Goal: Task Accomplishment & Management: Use online tool/utility

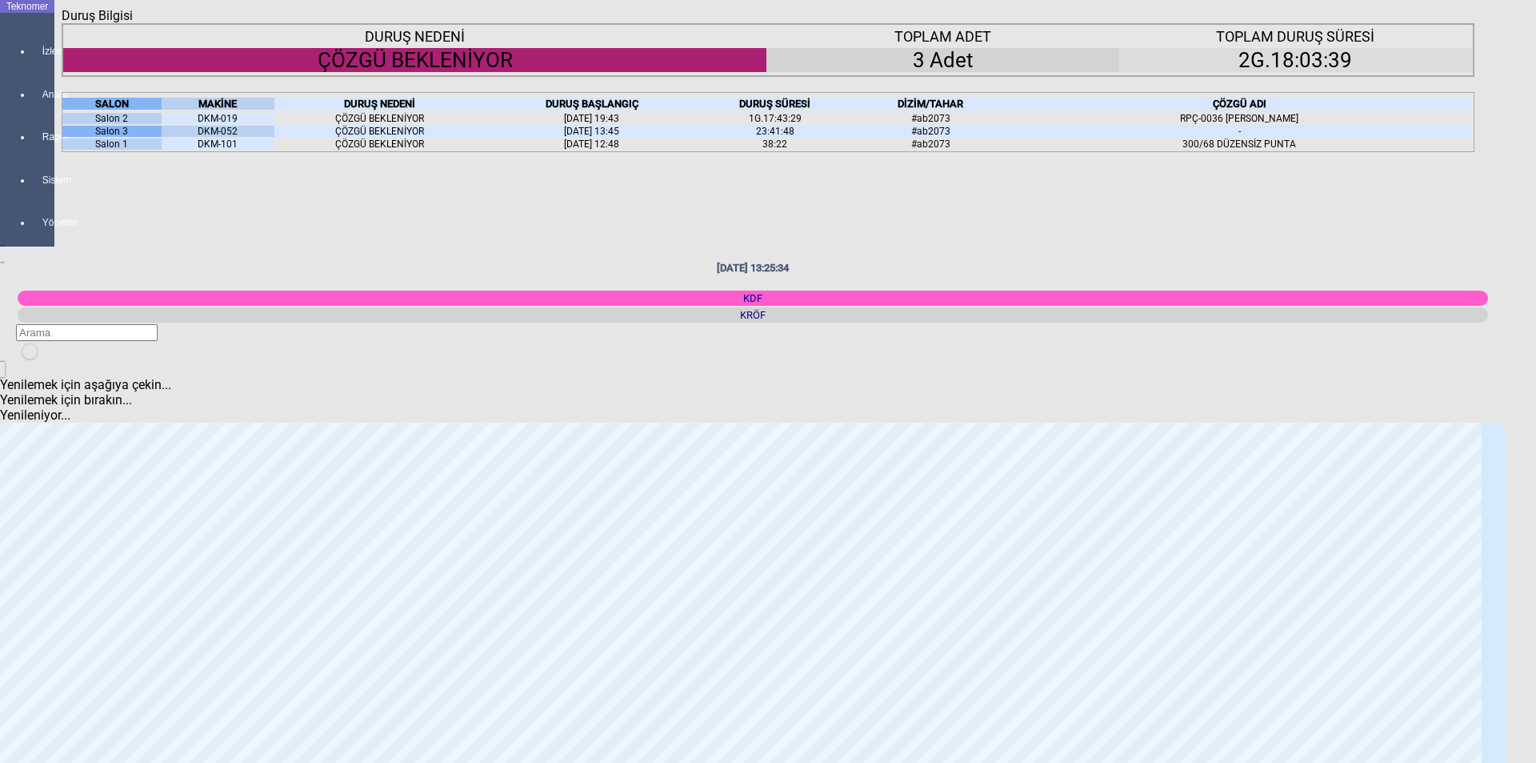
click at [1467, 23] on div "Kapat" at bounding box center [768, 23] width 1413 height 0
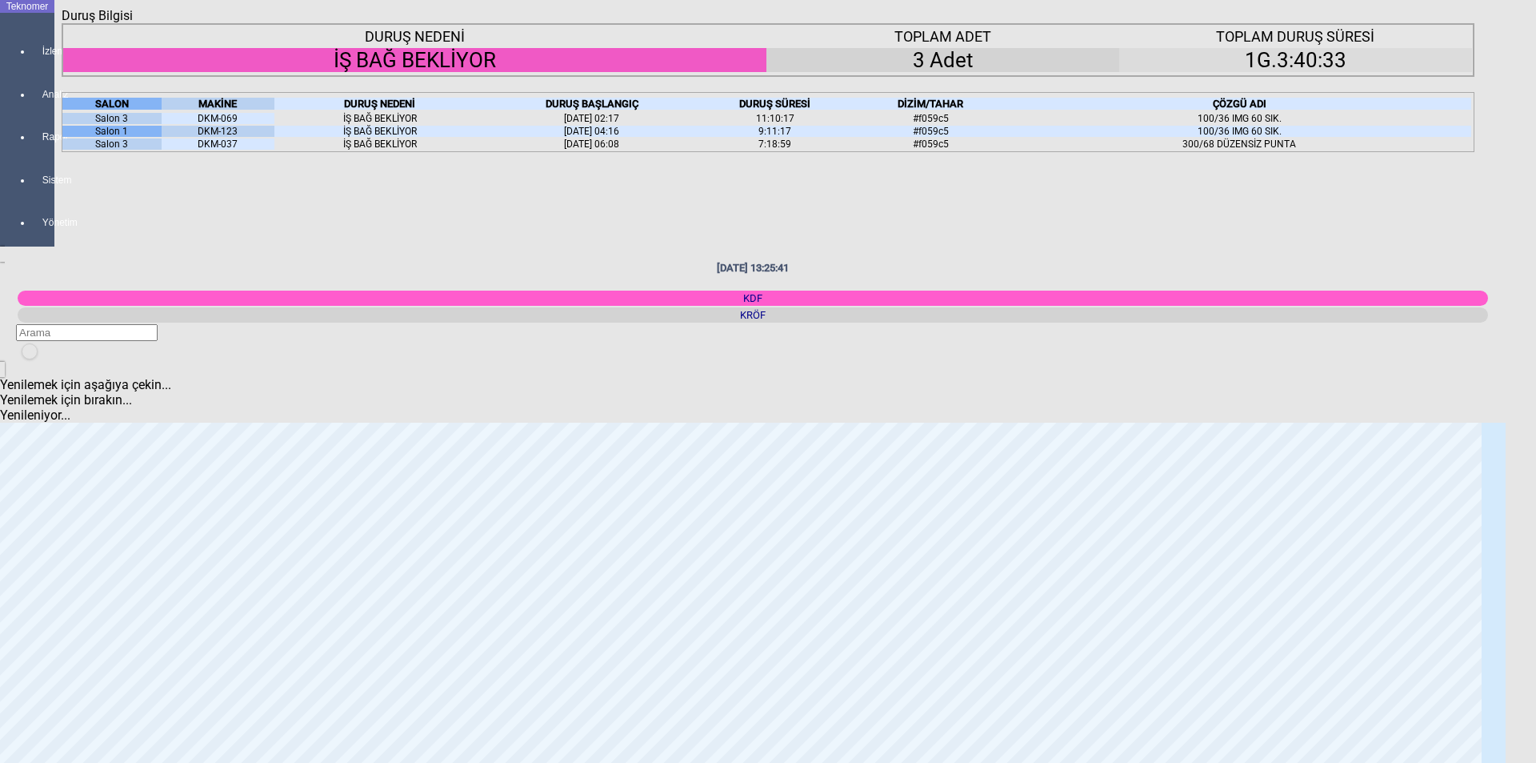
click at [1456, 23] on div "Kapat" at bounding box center [768, 23] width 1413 height 0
click at [373, 372] on div "DURUŞ NEDENİ İŞ BAĞ BEKLİYOR TOPLAM ADET 3 Adet TOPLAM DURUŞ SÜRESİ 1G.3:43:03 …" at bounding box center [768, 375] width 1413 height 705
click at [62, 23] on icon "Kapat" at bounding box center [62, 23] width 0 height 0
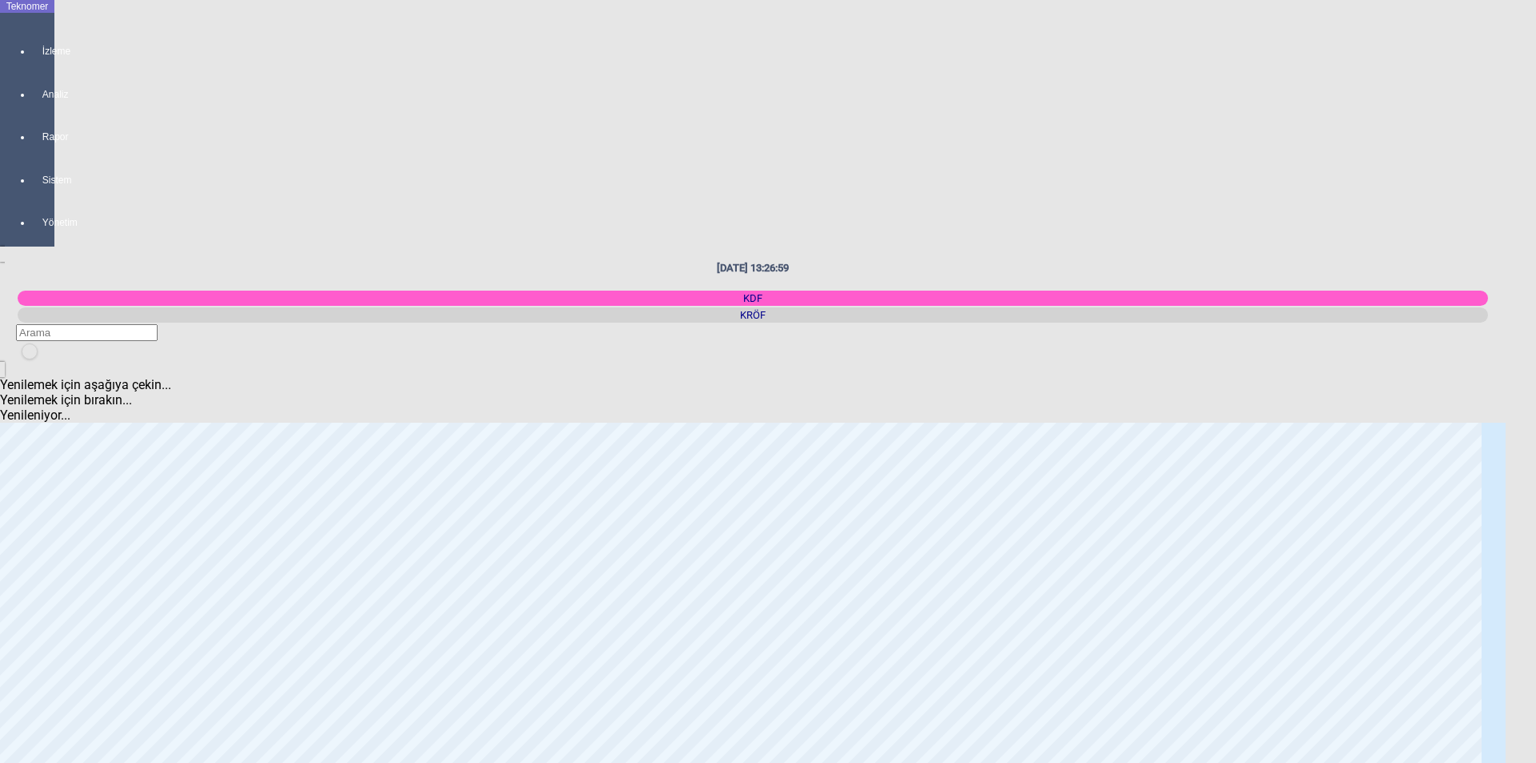
scroll to position [1120, 0]
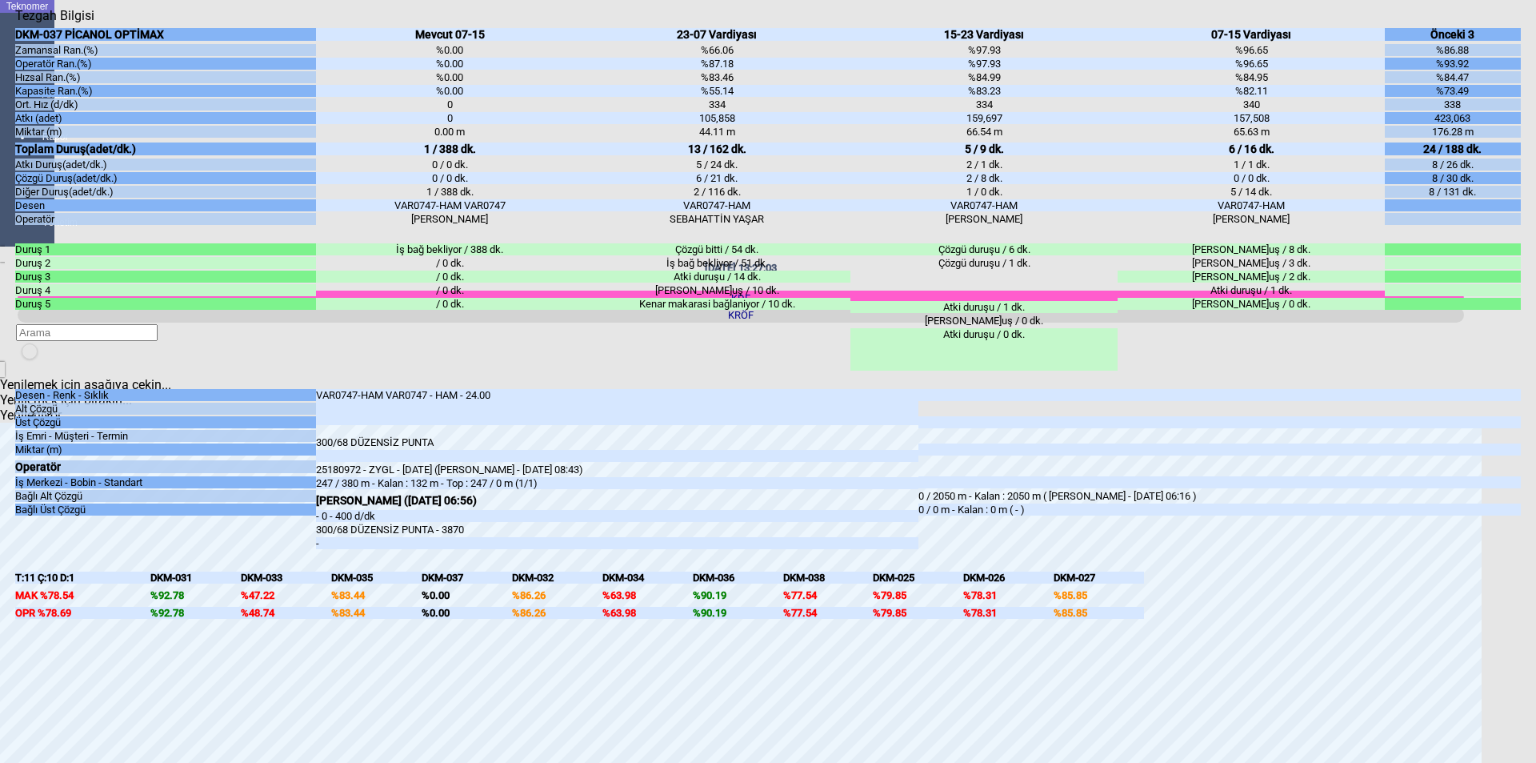
click at [15, 23] on icon "Kapat" at bounding box center [15, 23] width 0 height 0
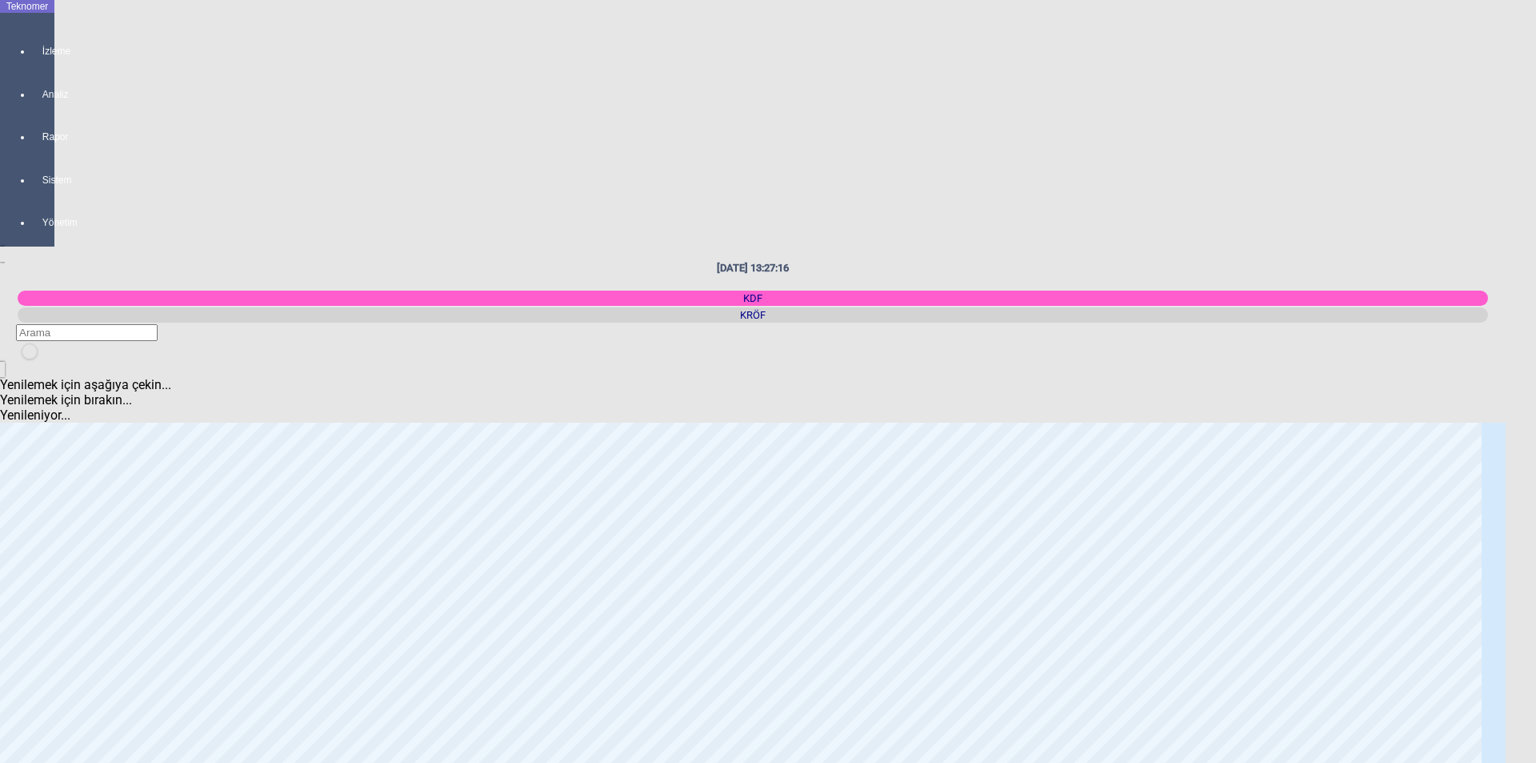
scroll to position [0, 0]
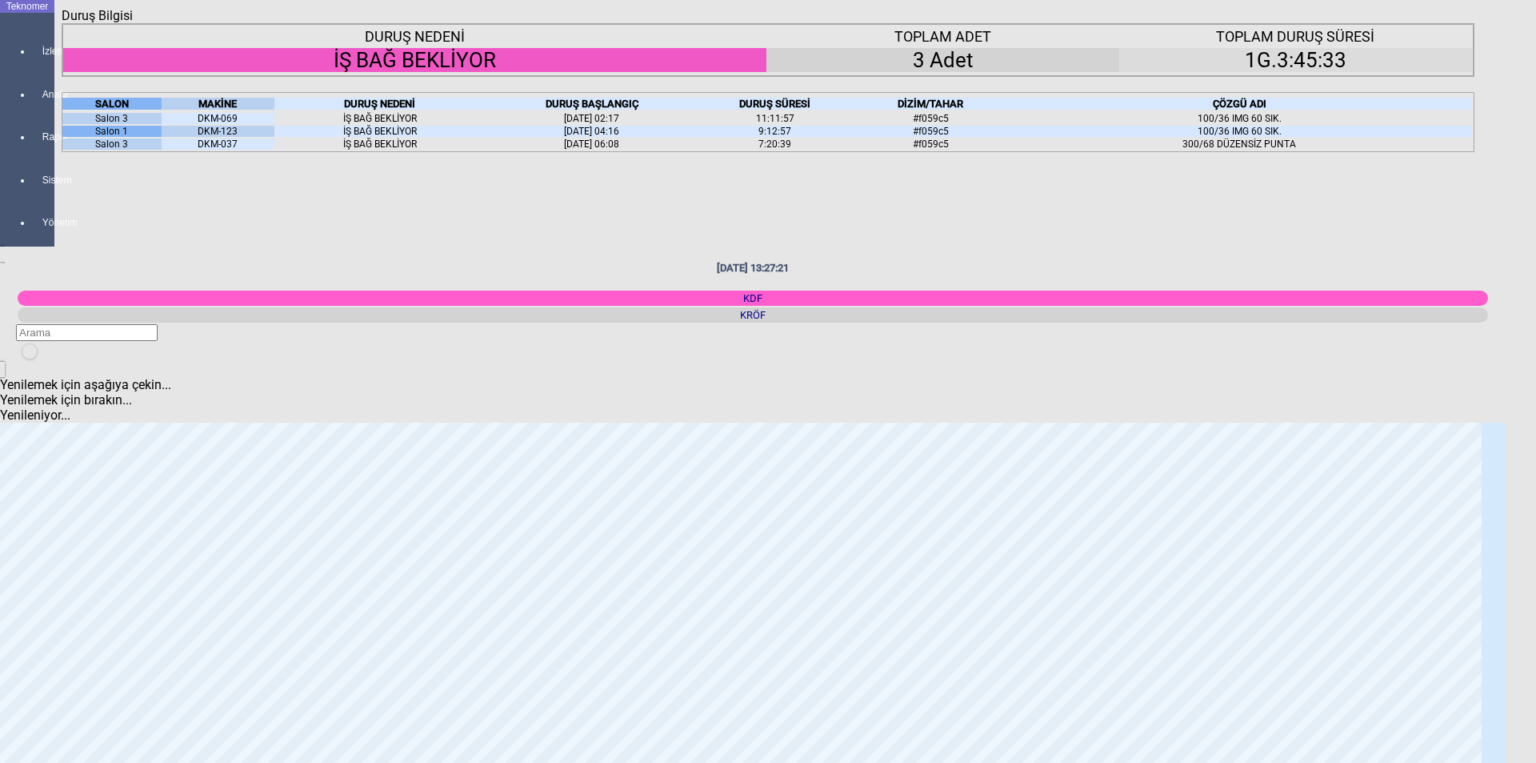
click at [62, 23] on icon "Kapat" at bounding box center [62, 23] width 0 height 0
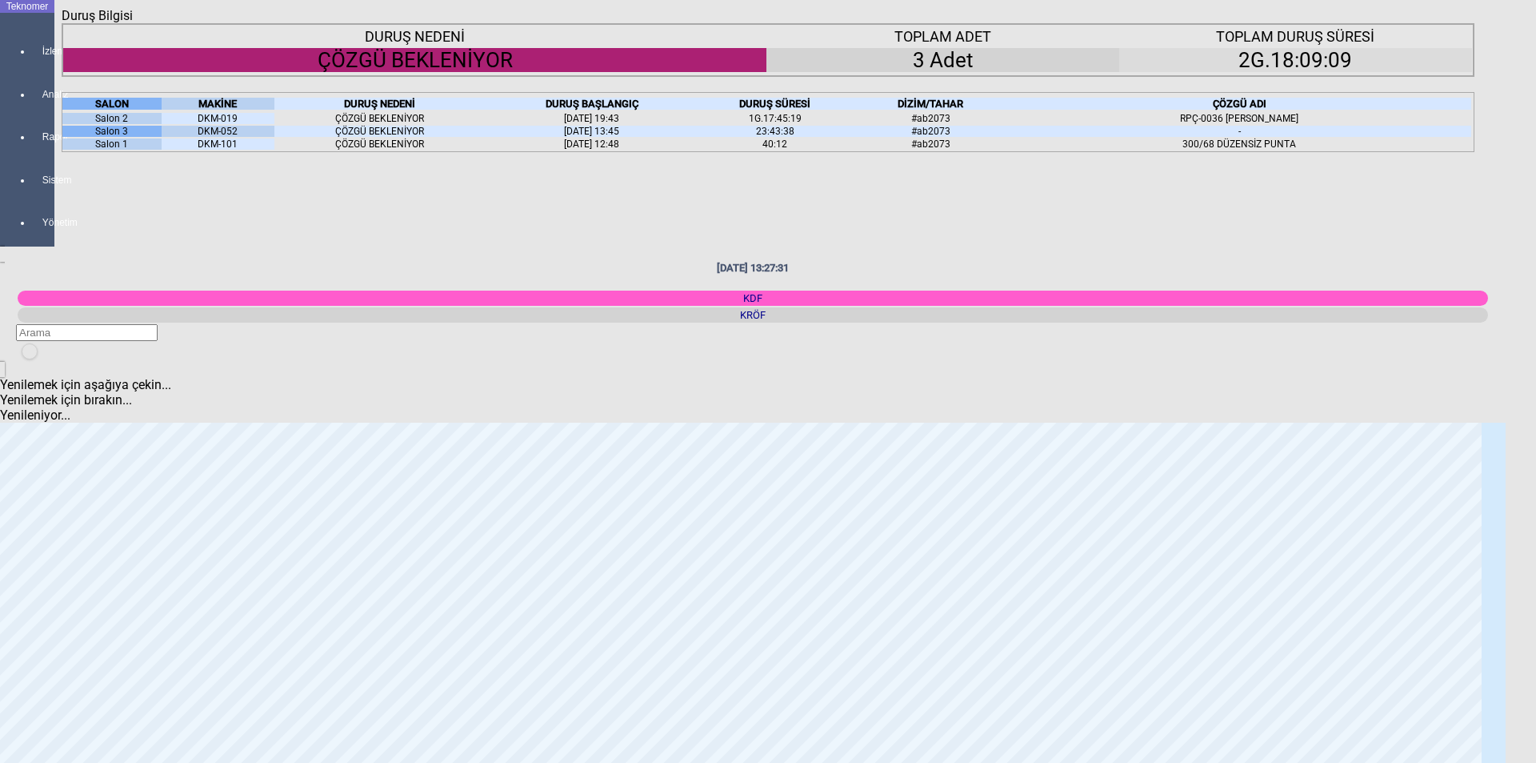
click at [1454, 23] on div "Kapat" at bounding box center [768, 23] width 1413 height 0
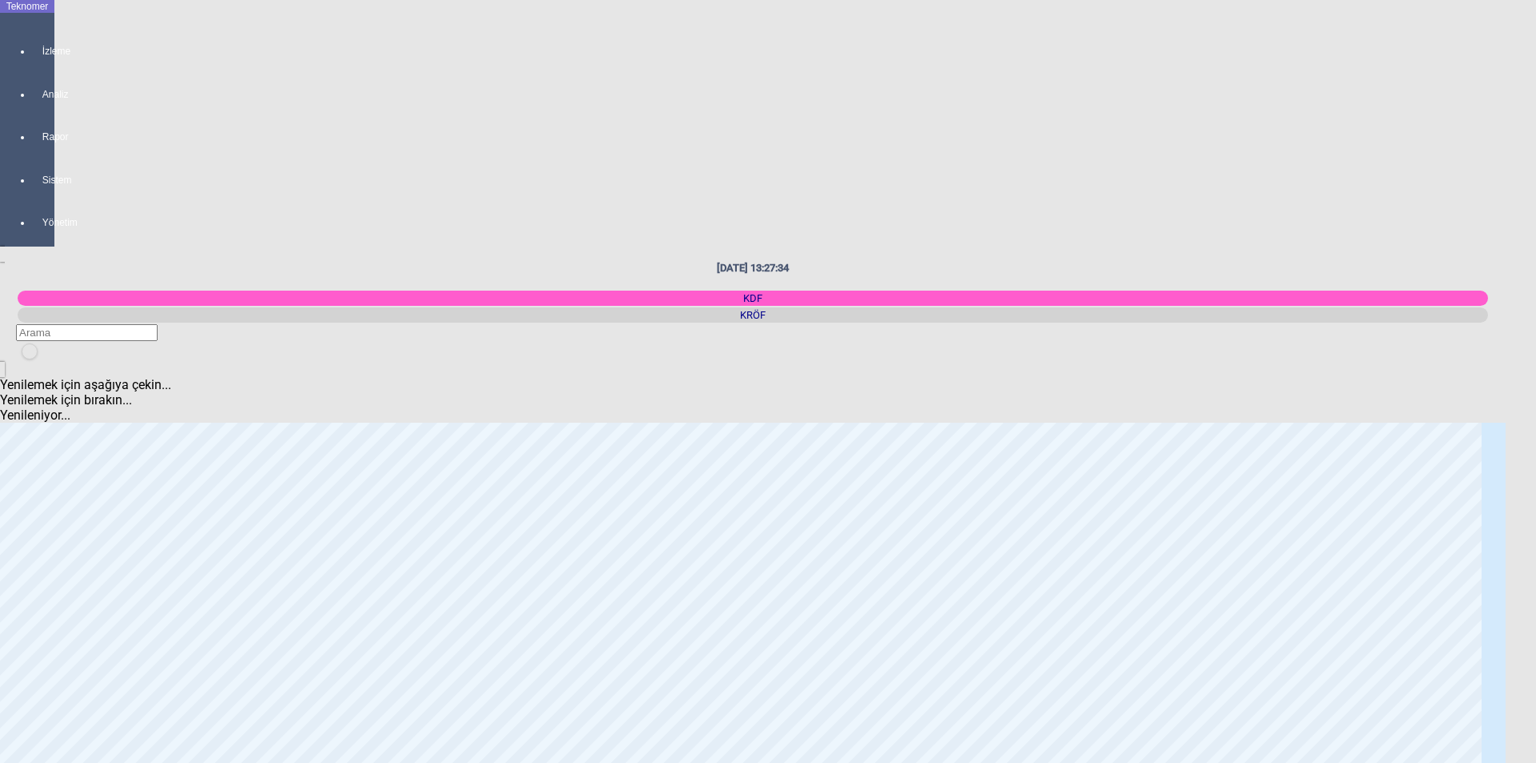
scroll to position [800, 0]
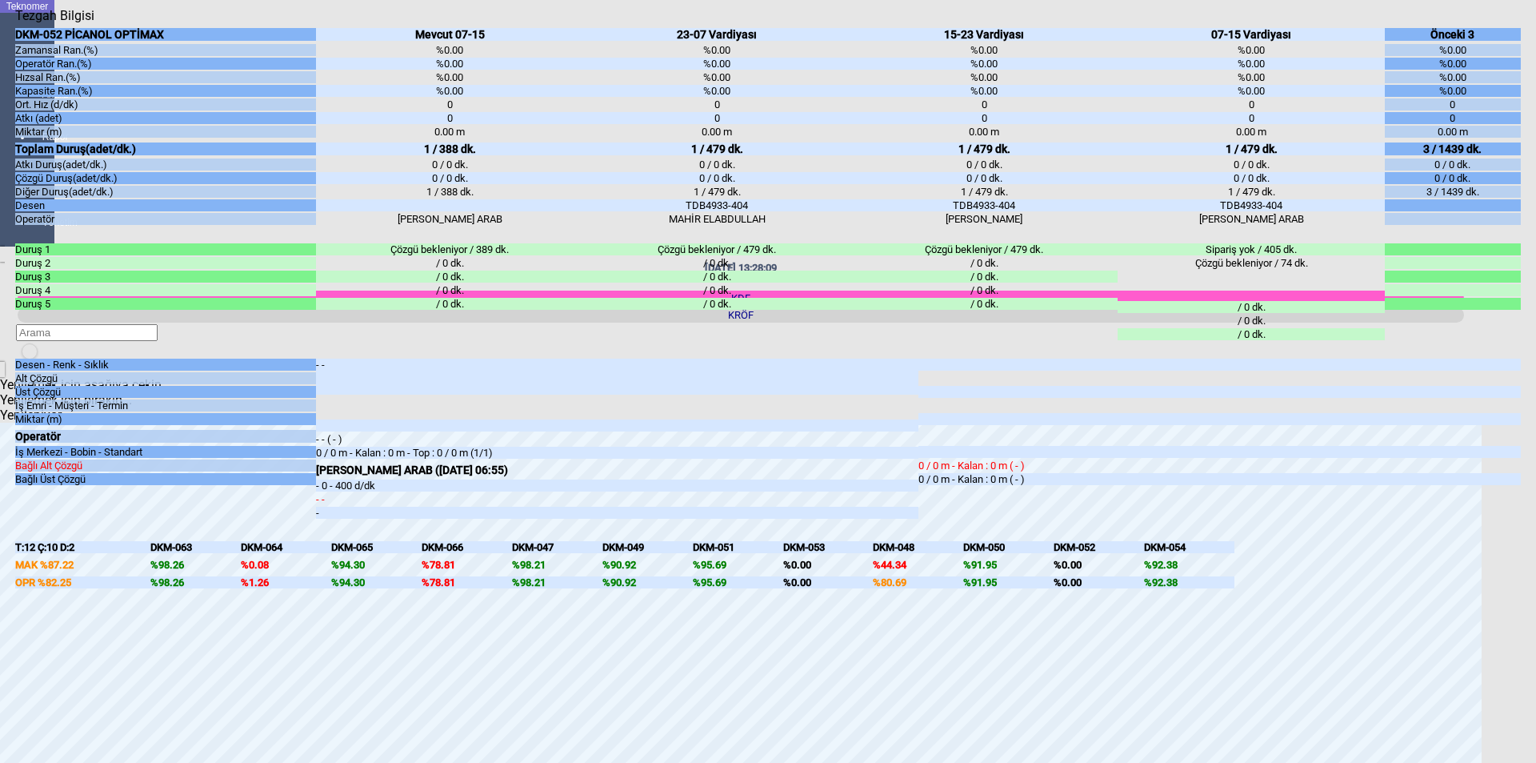
click at [15, 23] on icon "Kapat" at bounding box center [15, 23] width 0 height 0
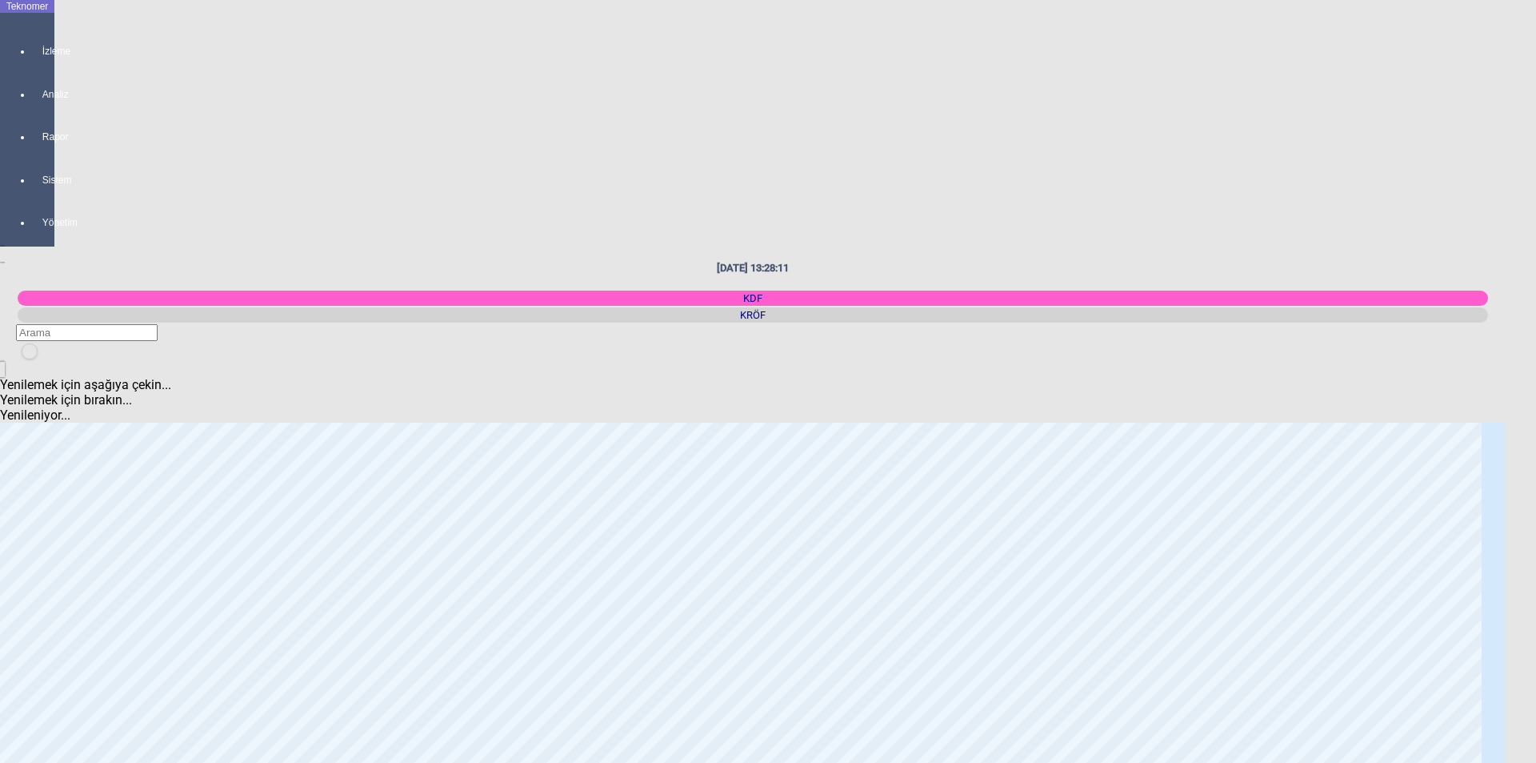
scroll to position [80, 0]
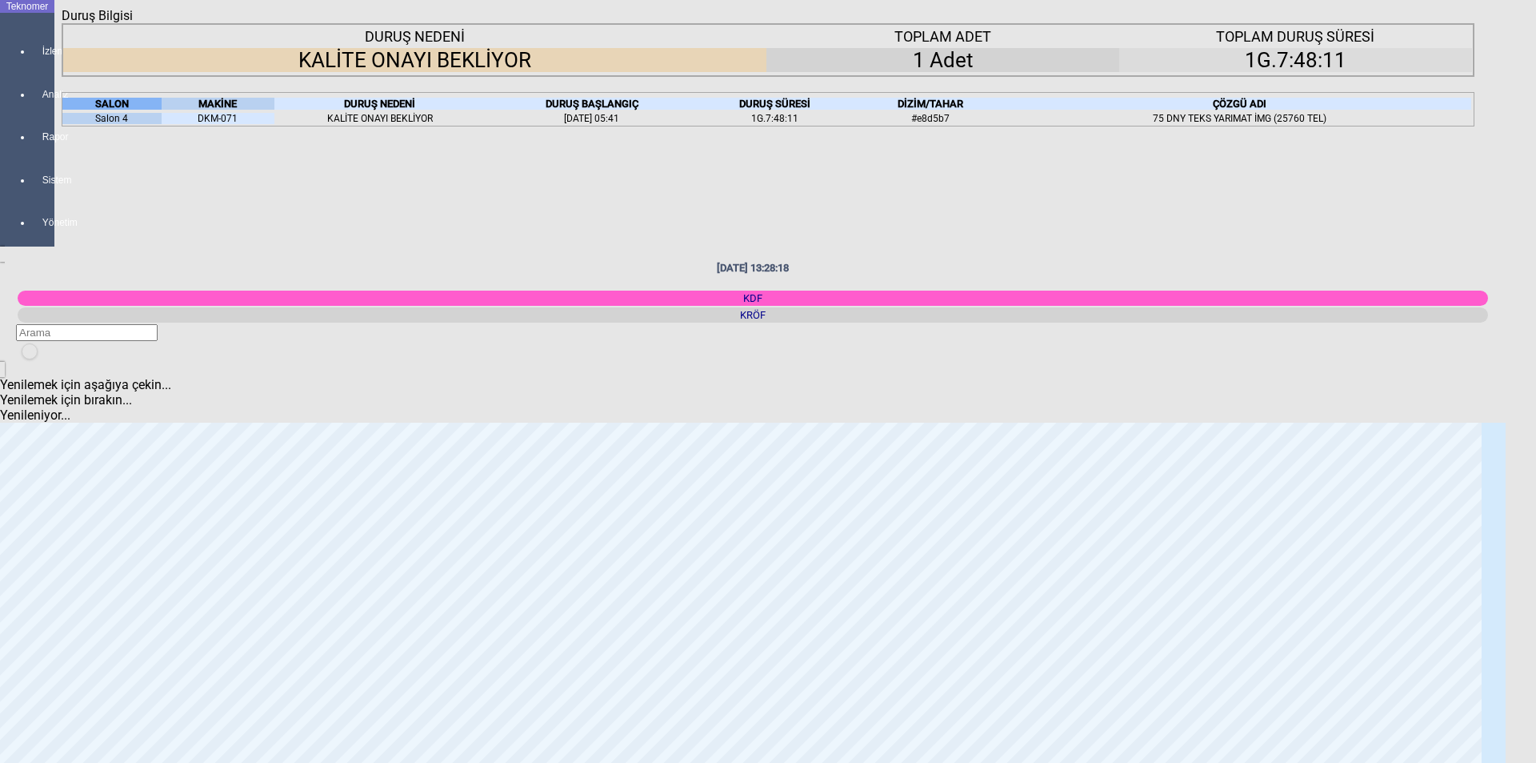
click at [62, 23] on icon "Kapat" at bounding box center [62, 23] width 0 height 0
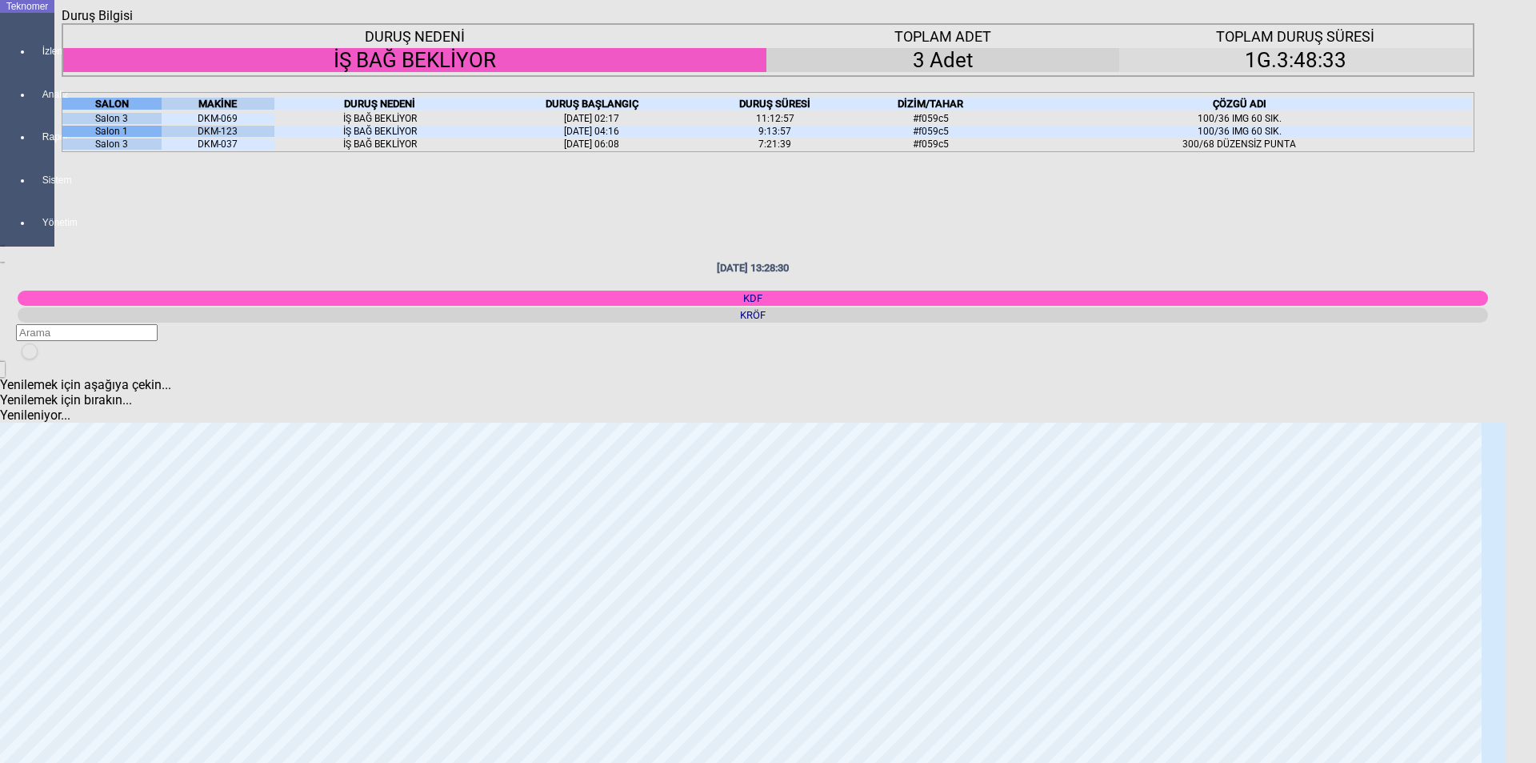
click at [62, 23] on icon "Kapat" at bounding box center [62, 23] width 0 height 0
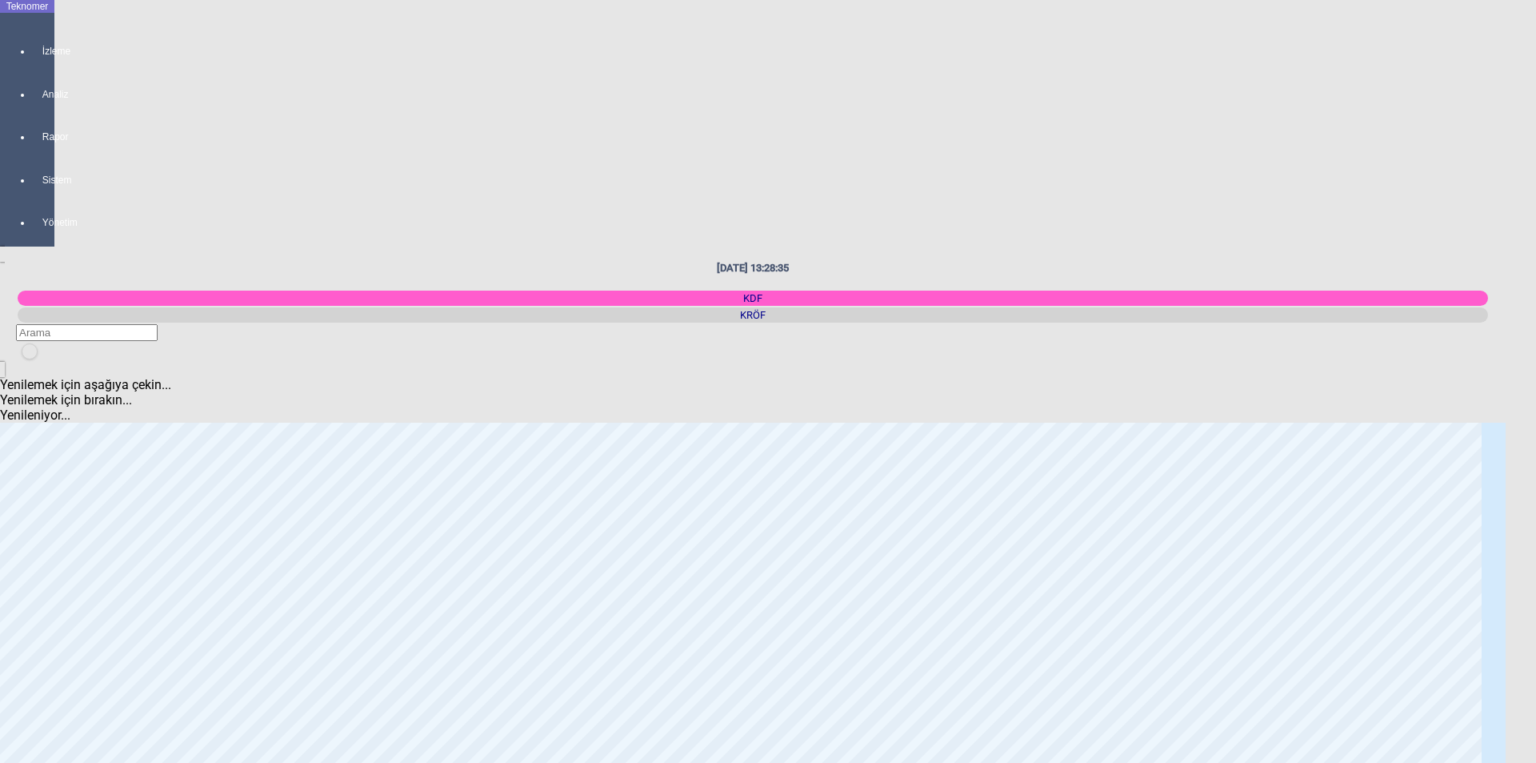
scroll to position [2841, 0]
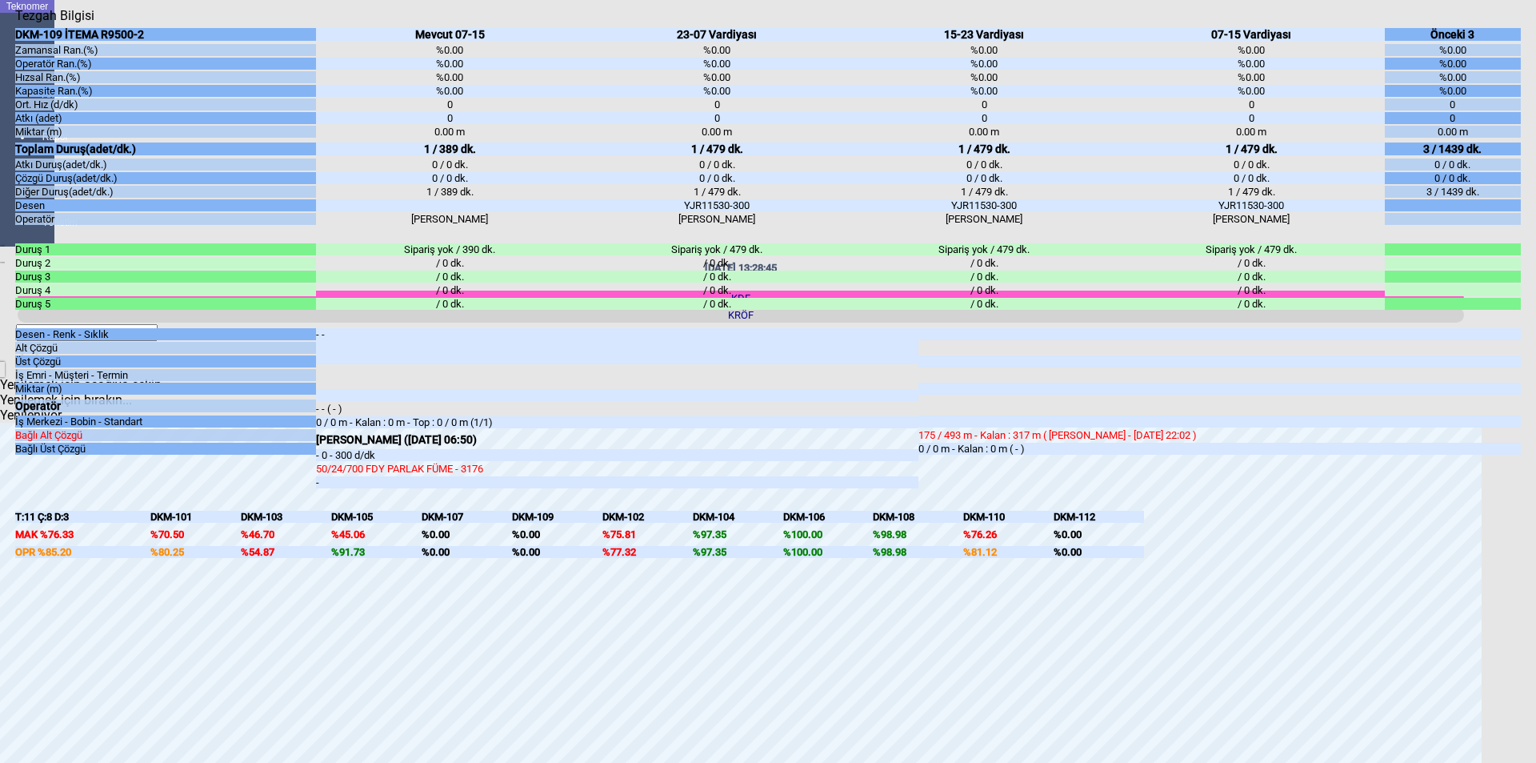
click at [15, 23] on icon "Kapat" at bounding box center [15, 23] width 0 height 0
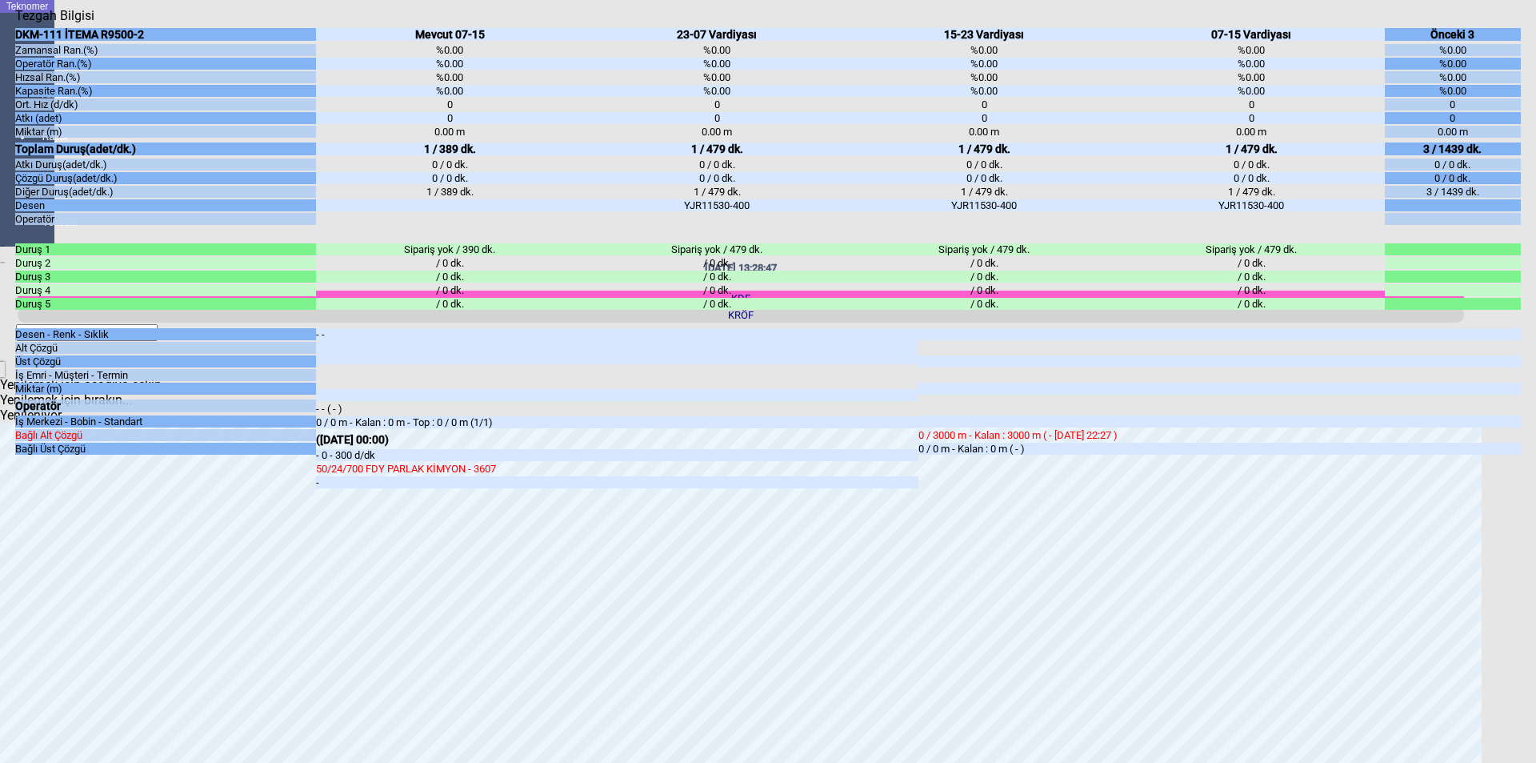
click at [15, 23] on icon "Kapat" at bounding box center [15, 23] width 0 height 0
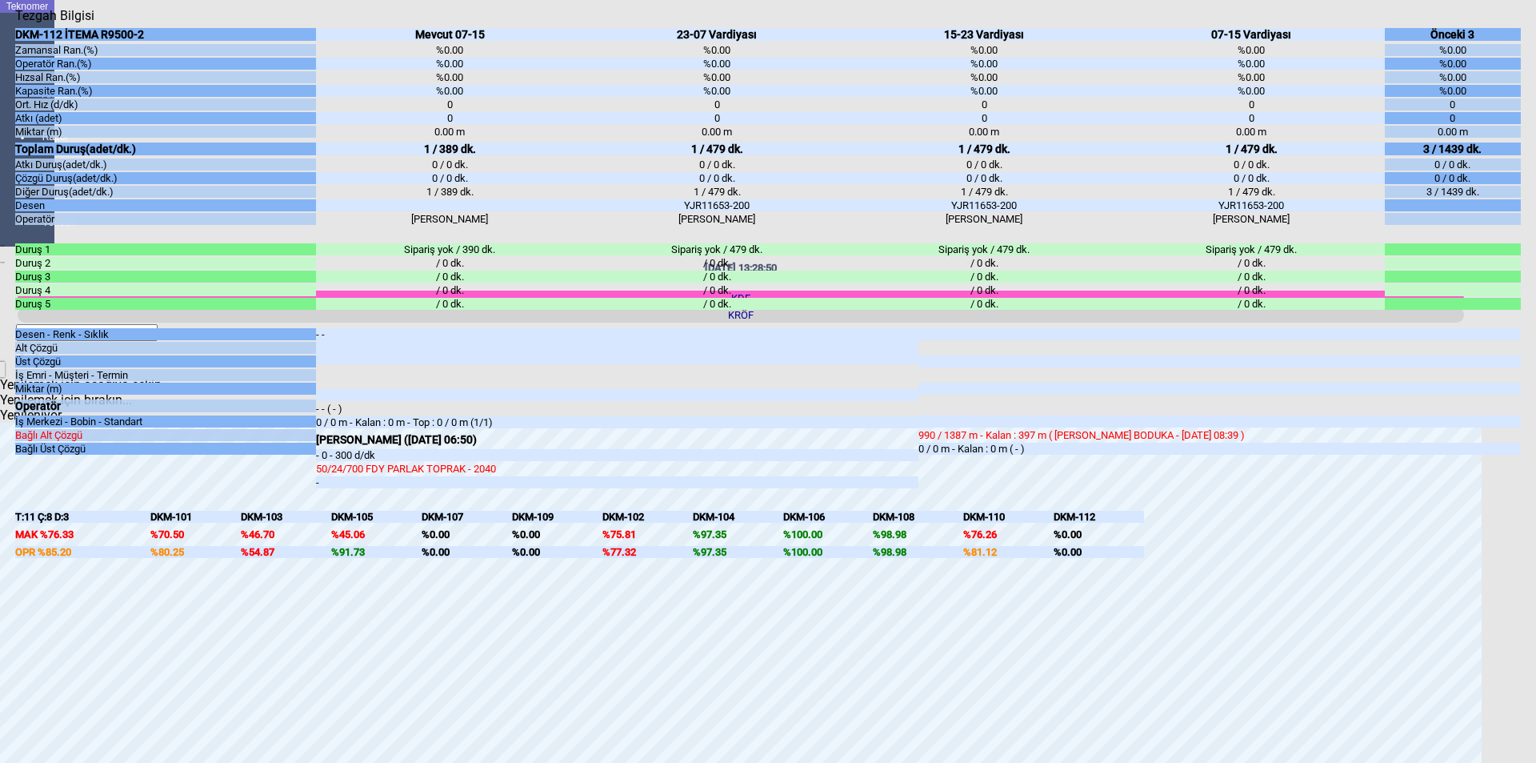
click at [15, 23] on icon "Kapat" at bounding box center [15, 23] width 0 height 0
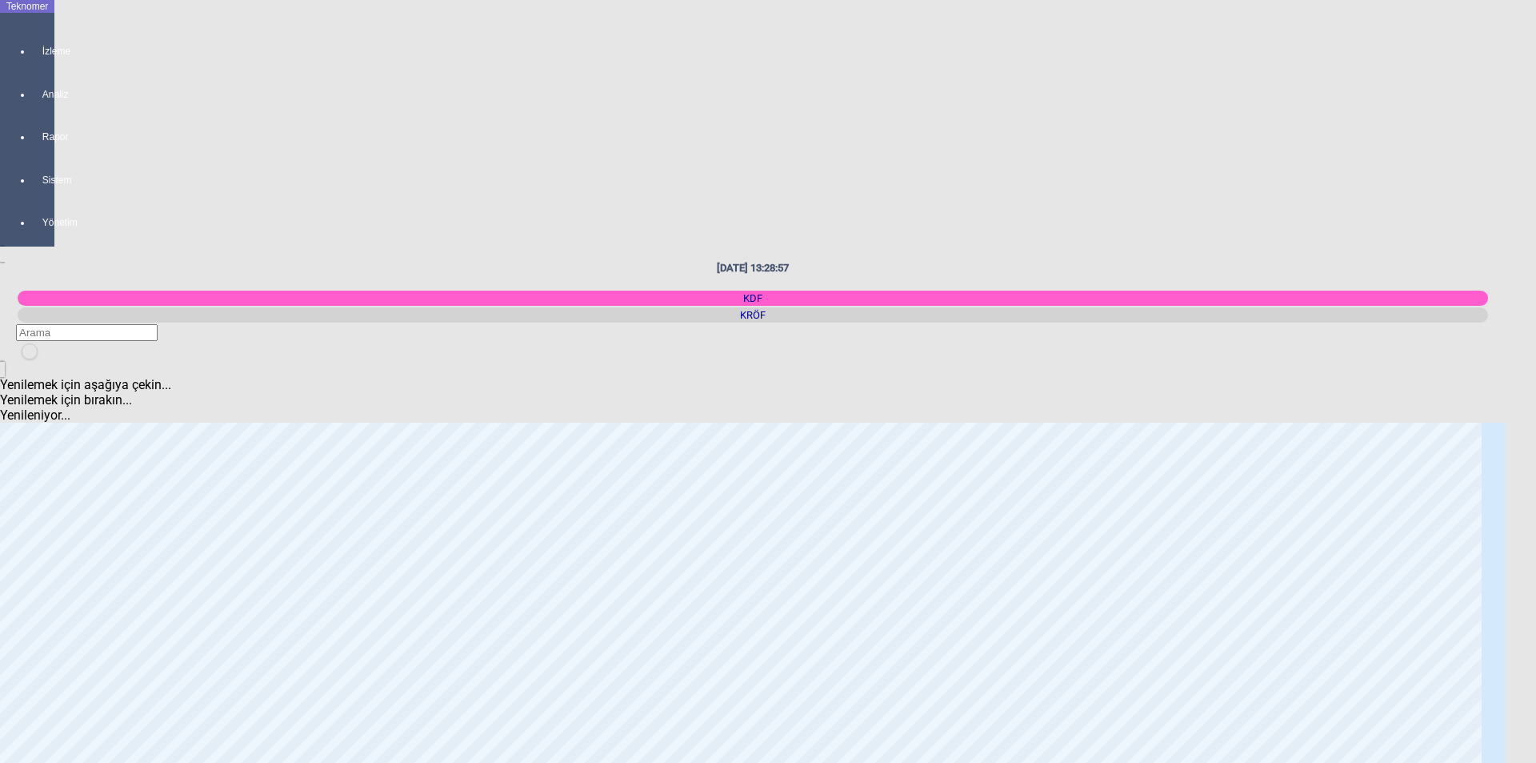
scroll to position [121, 0]
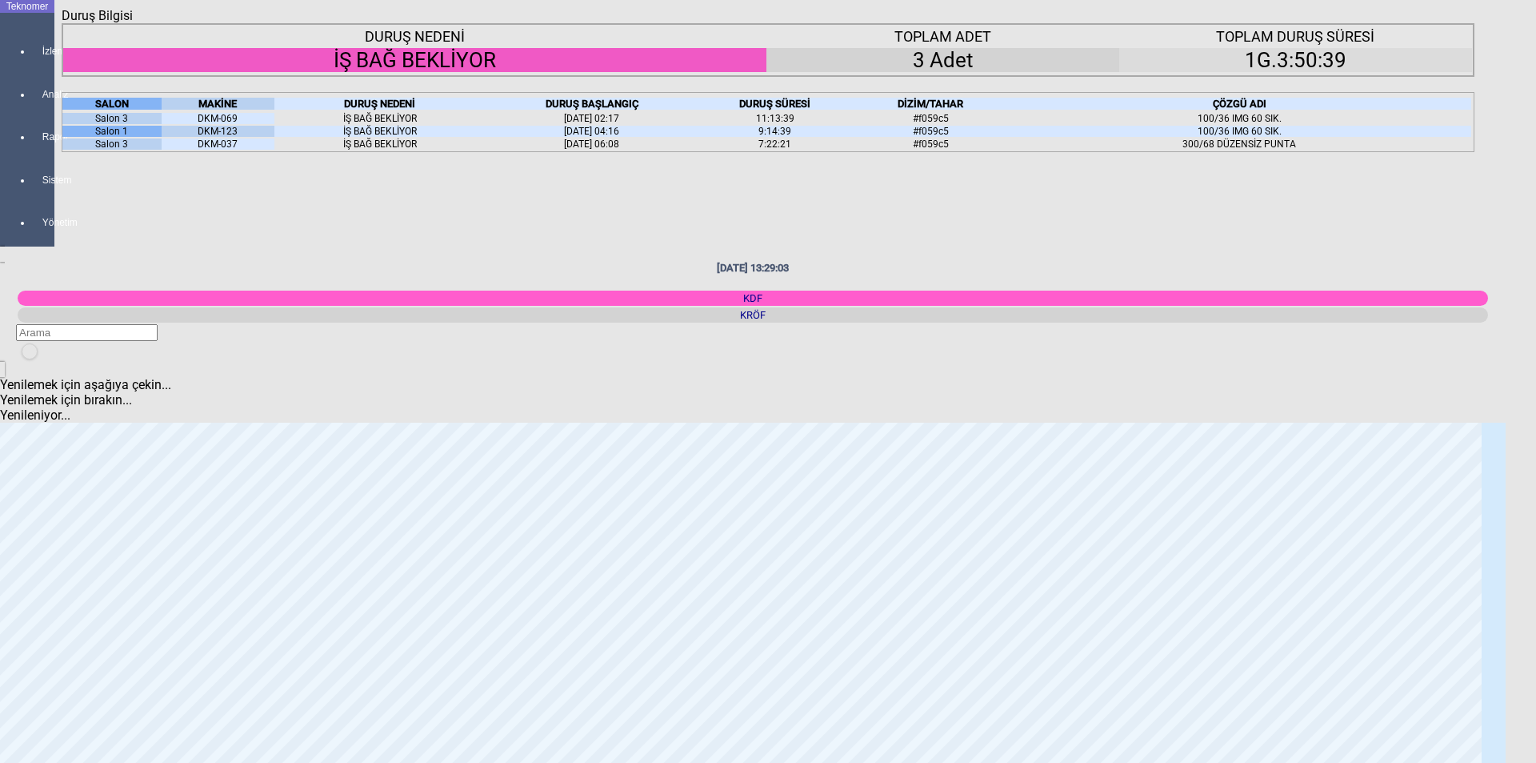
click at [62, 23] on icon "Kapat" at bounding box center [62, 23] width 0 height 0
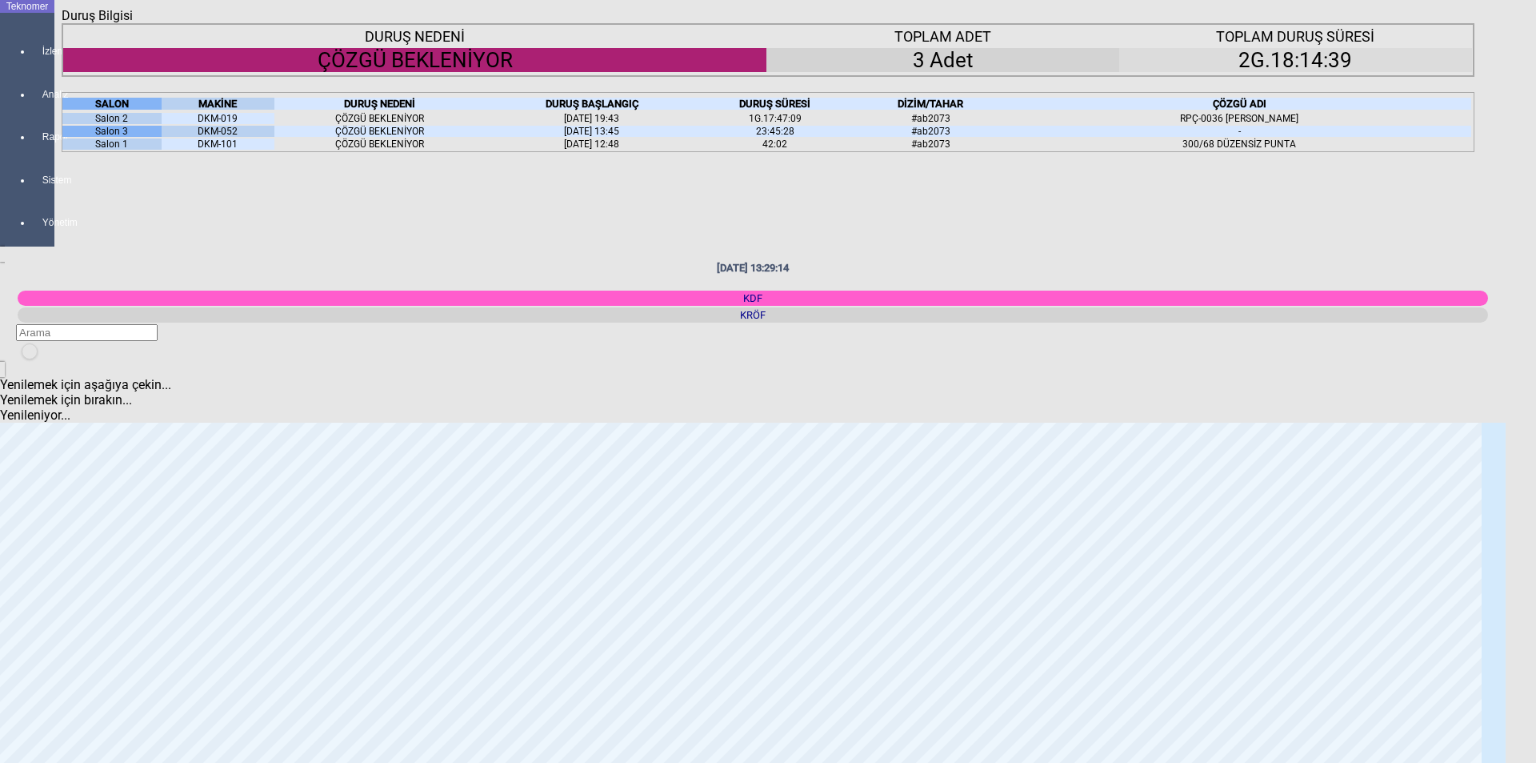
click at [62, 23] on icon "Kapat" at bounding box center [62, 23] width 0 height 0
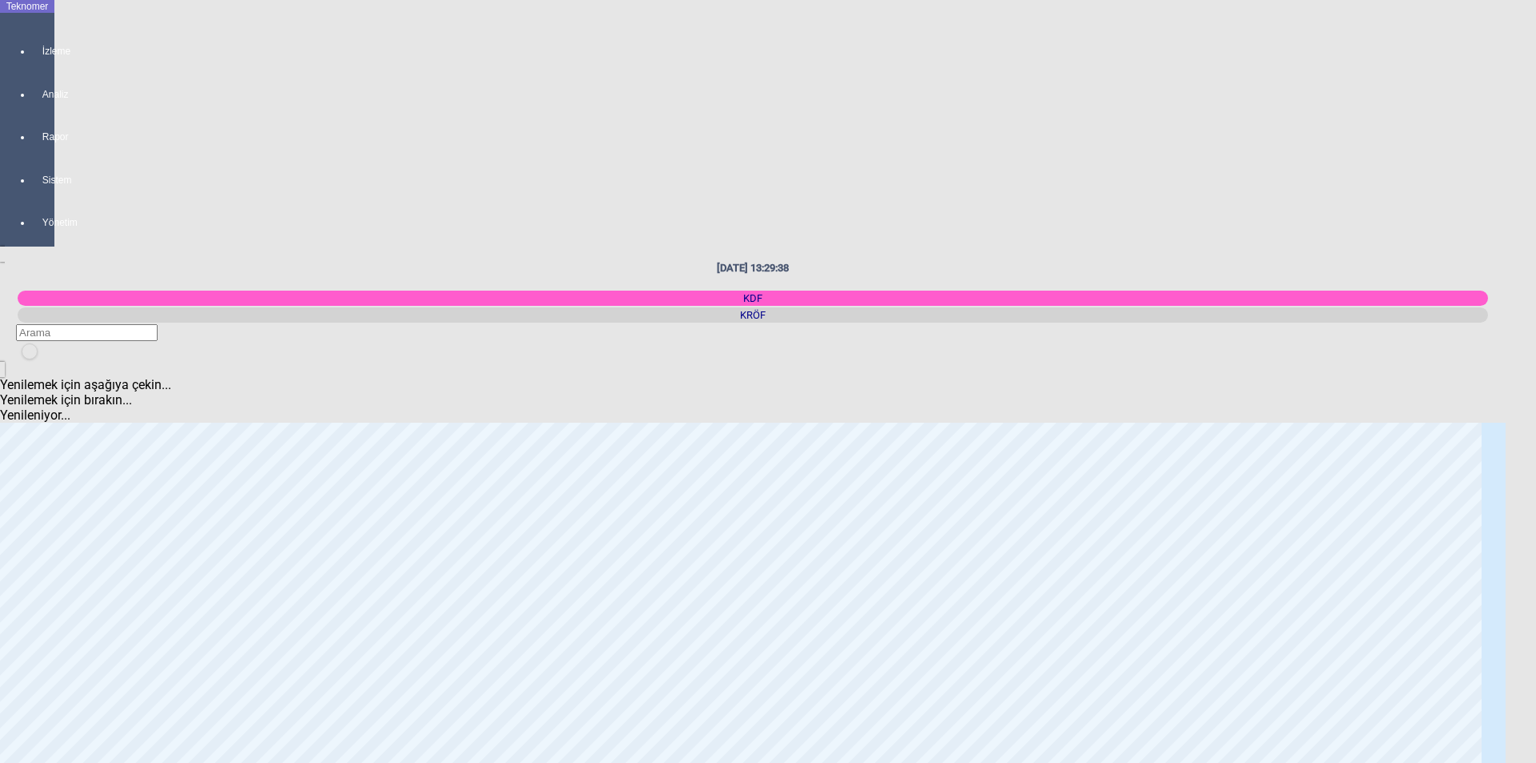
scroll to position [0, 0]
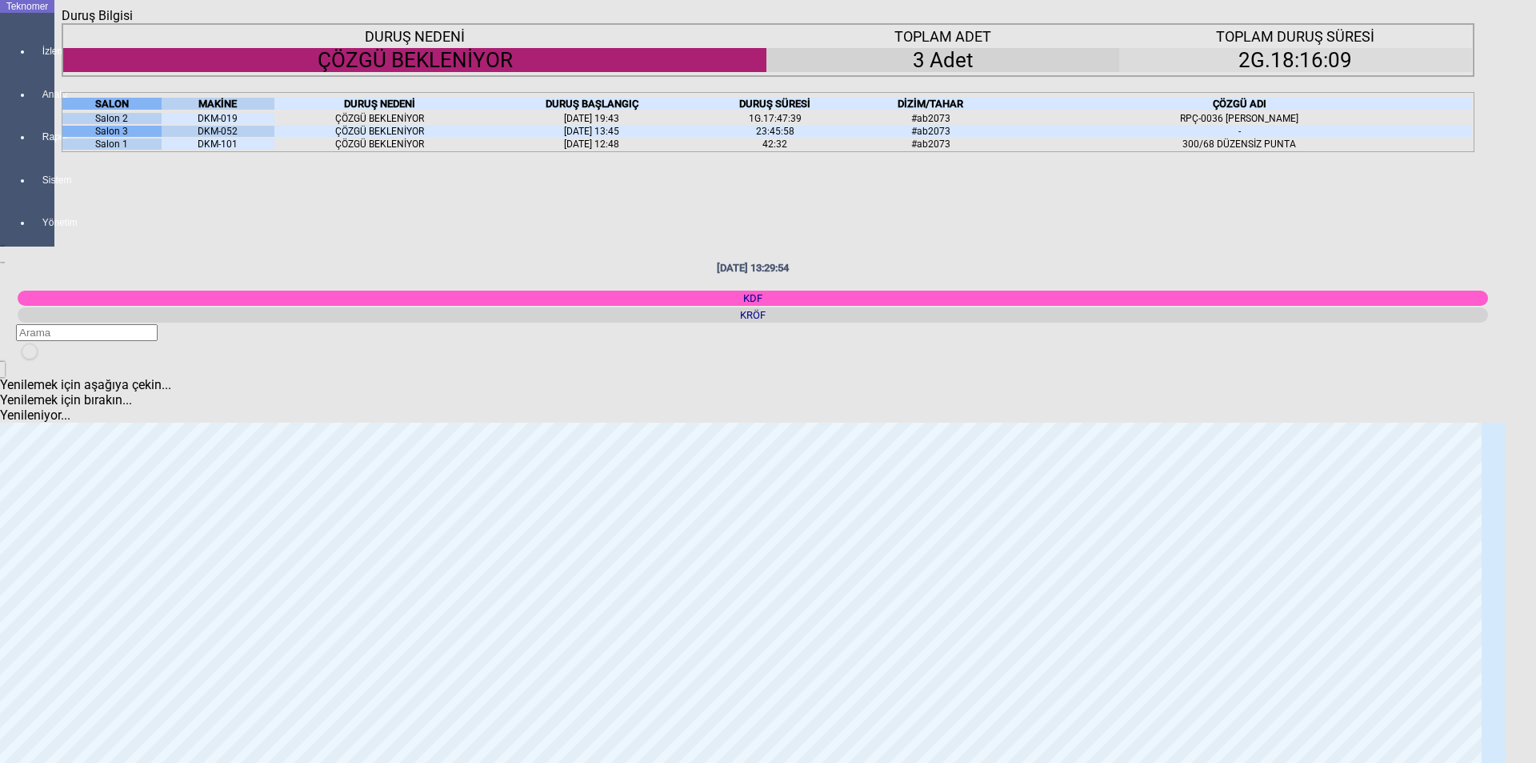
click at [62, 23] on icon "Kapat" at bounding box center [62, 23] width 0 height 0
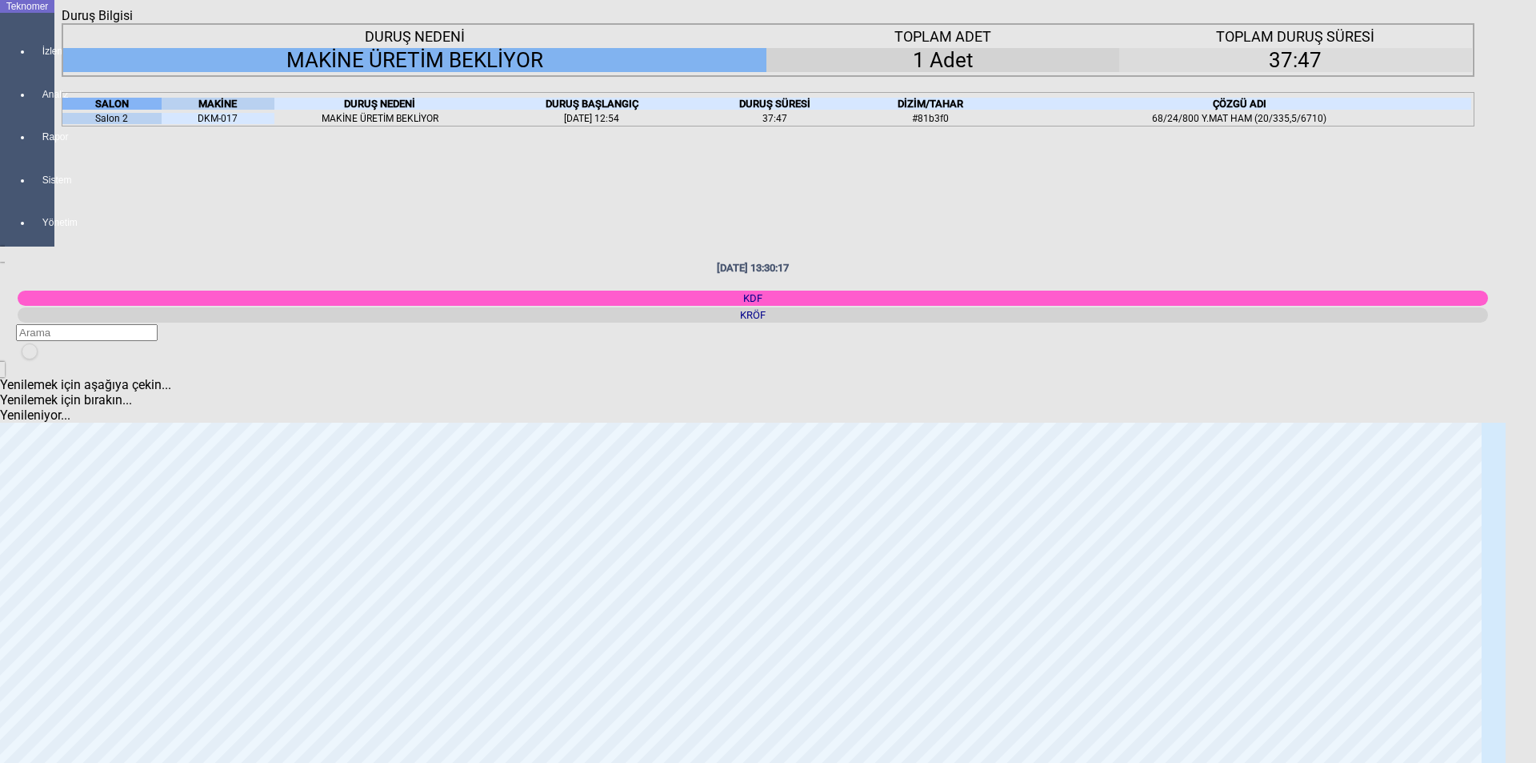
click at [62, 23] on icon "Kapat" at bounding box center [62, 23] width 0 height 0
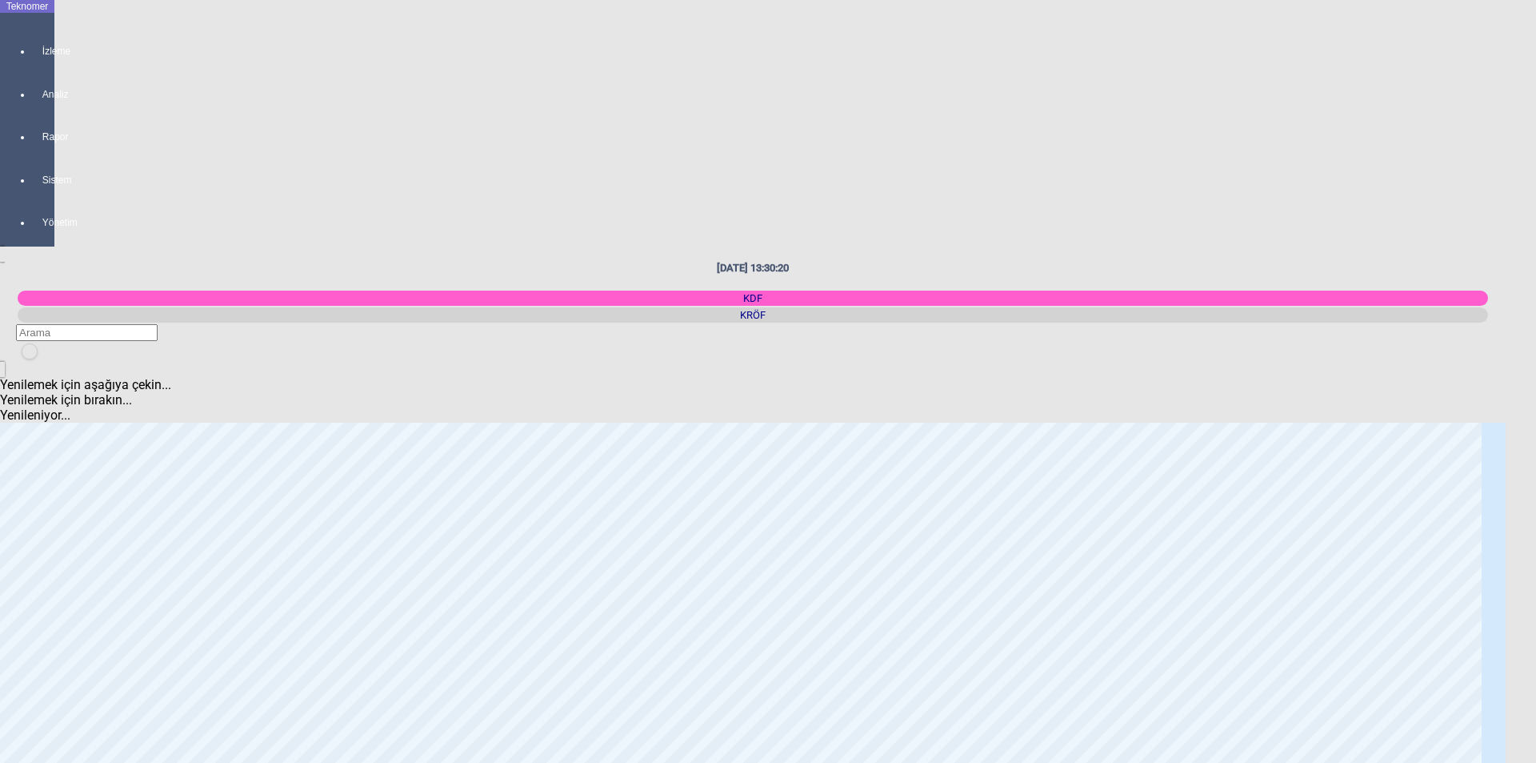
scroll to position [1840, 0]
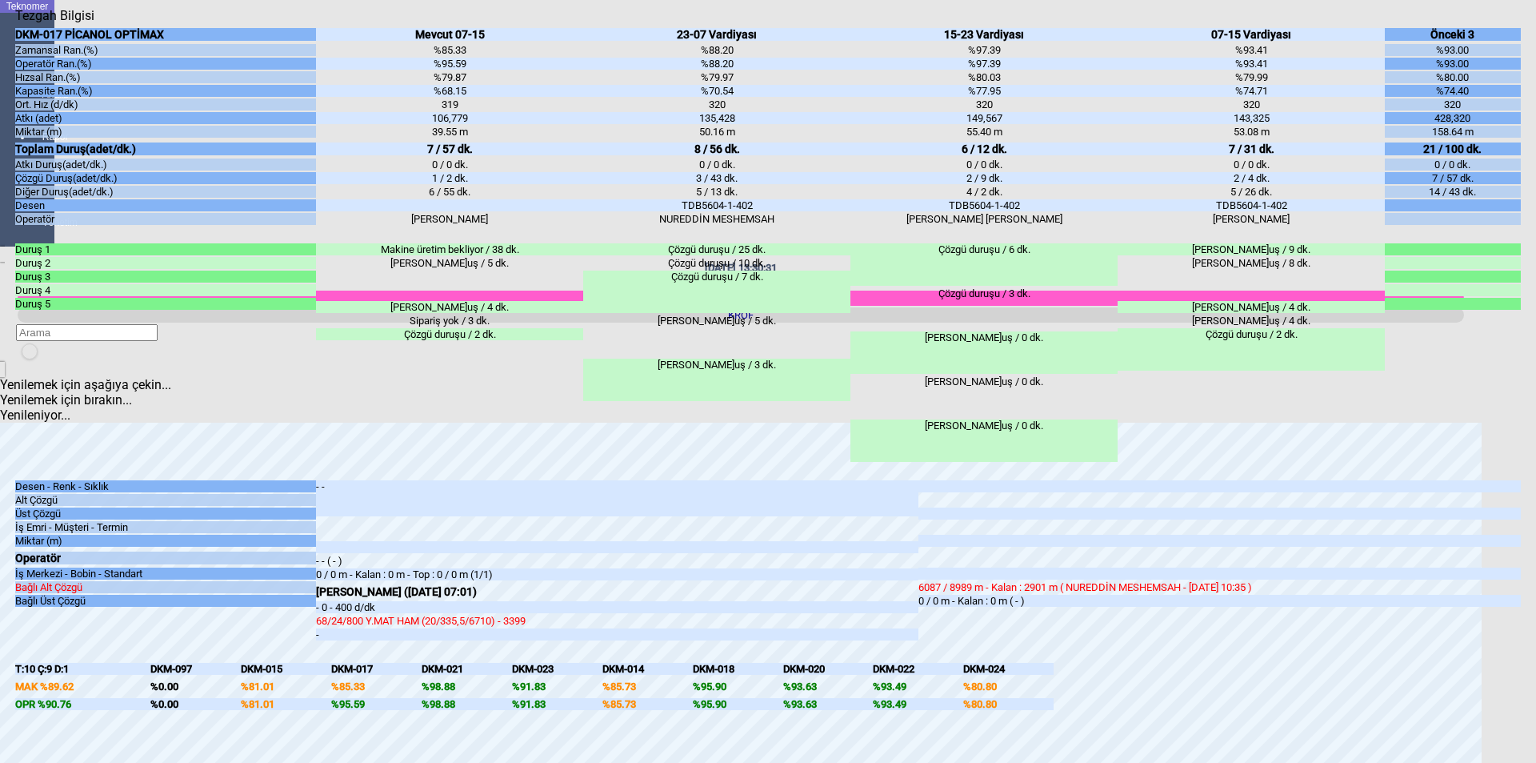
click at [1504, 23] on div "Kapat" at bounding box center [768, 23] width 1506 height 0
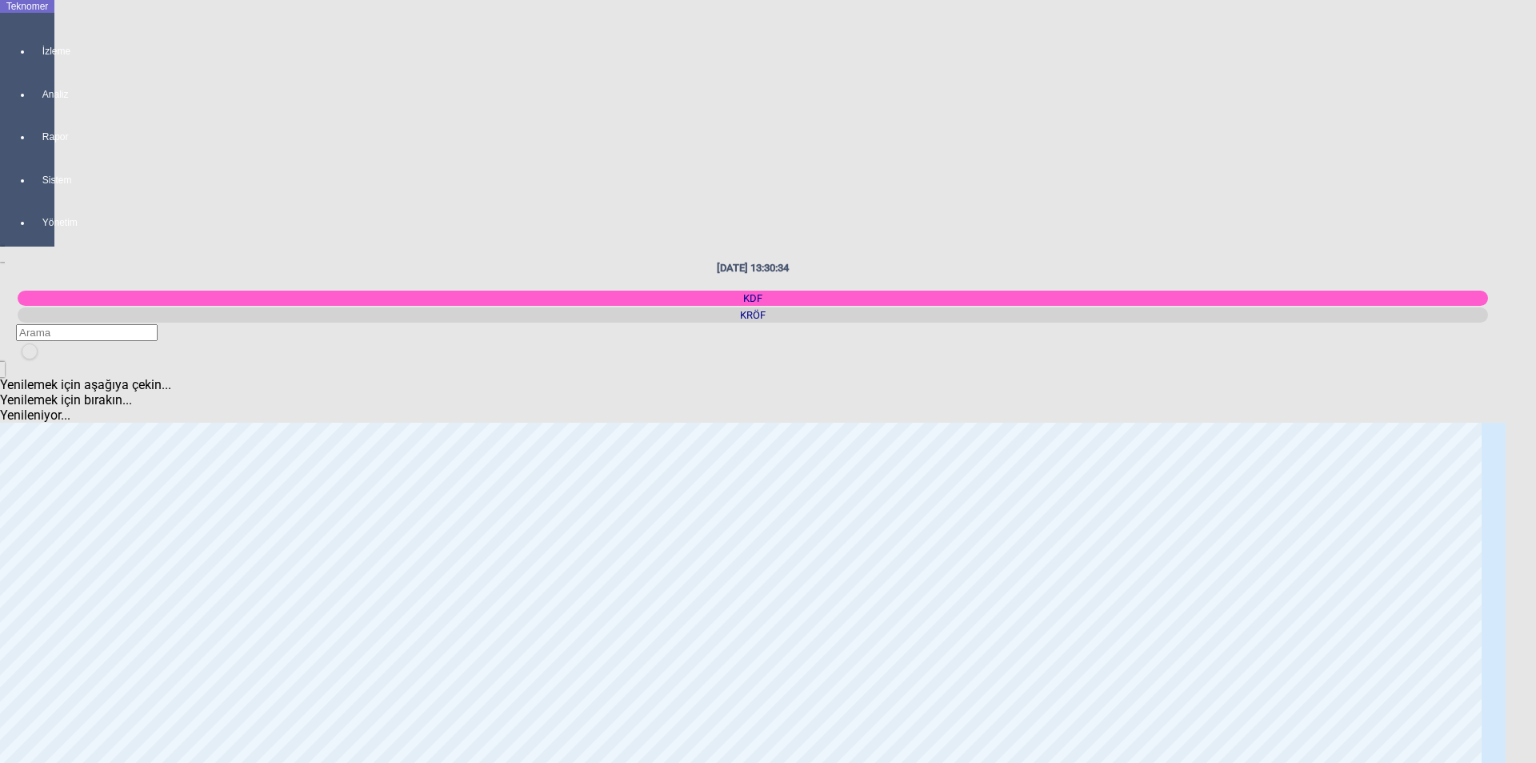
scroll to position [2000, 0]
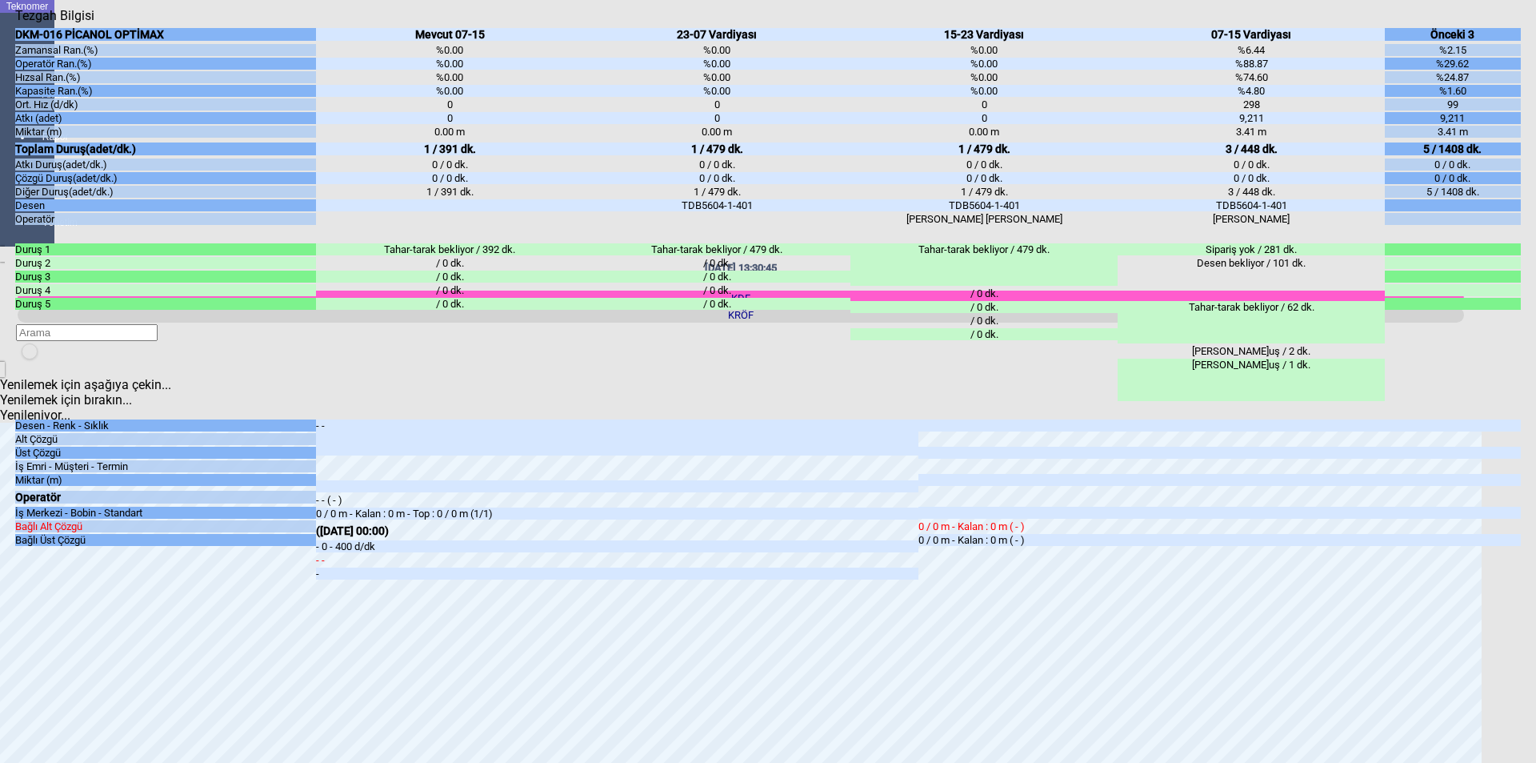
click at [1512, 23] on div "Kapat" at bounding box center [768, 23] width 1506 height 0
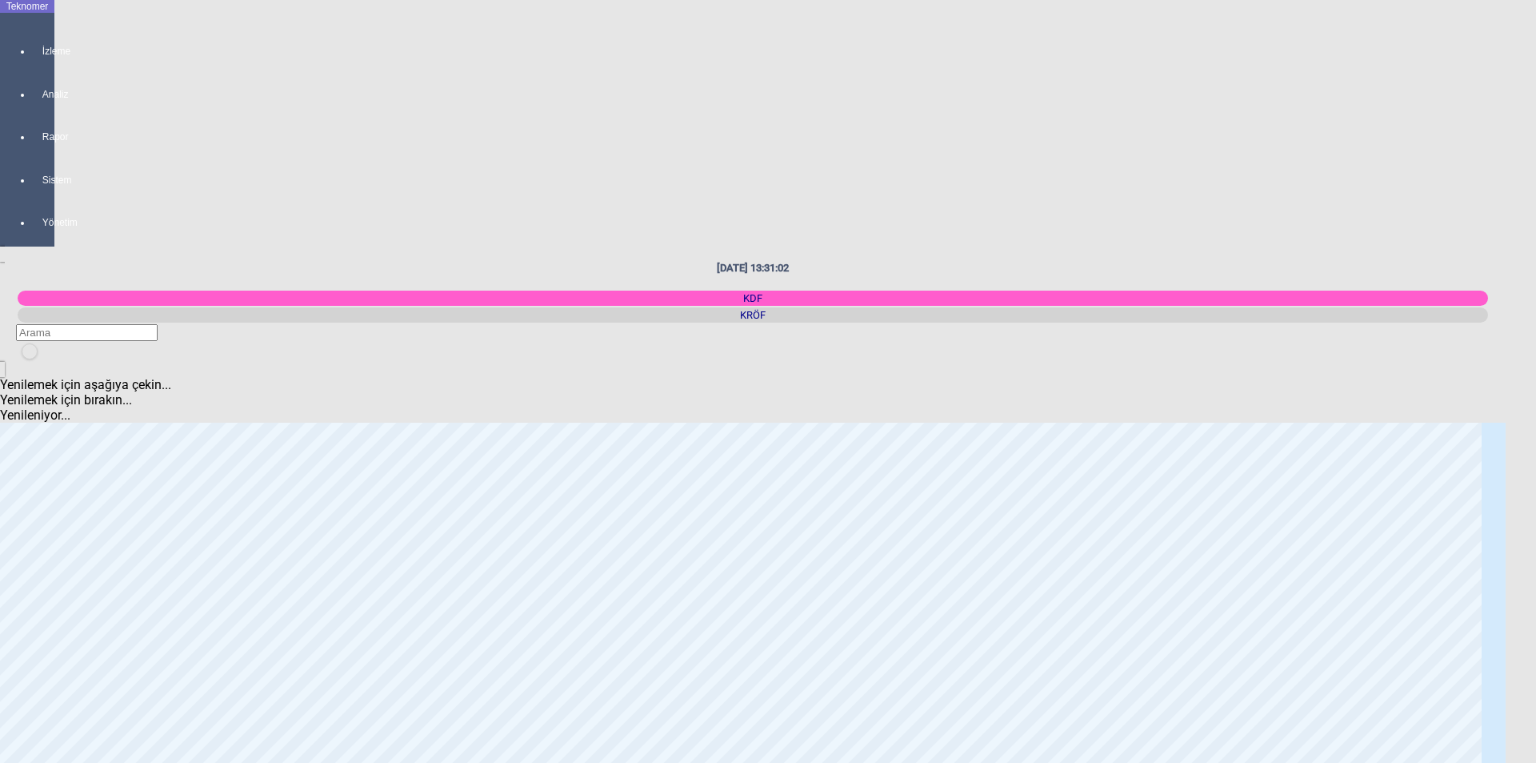
scroll to position [1920, 0]
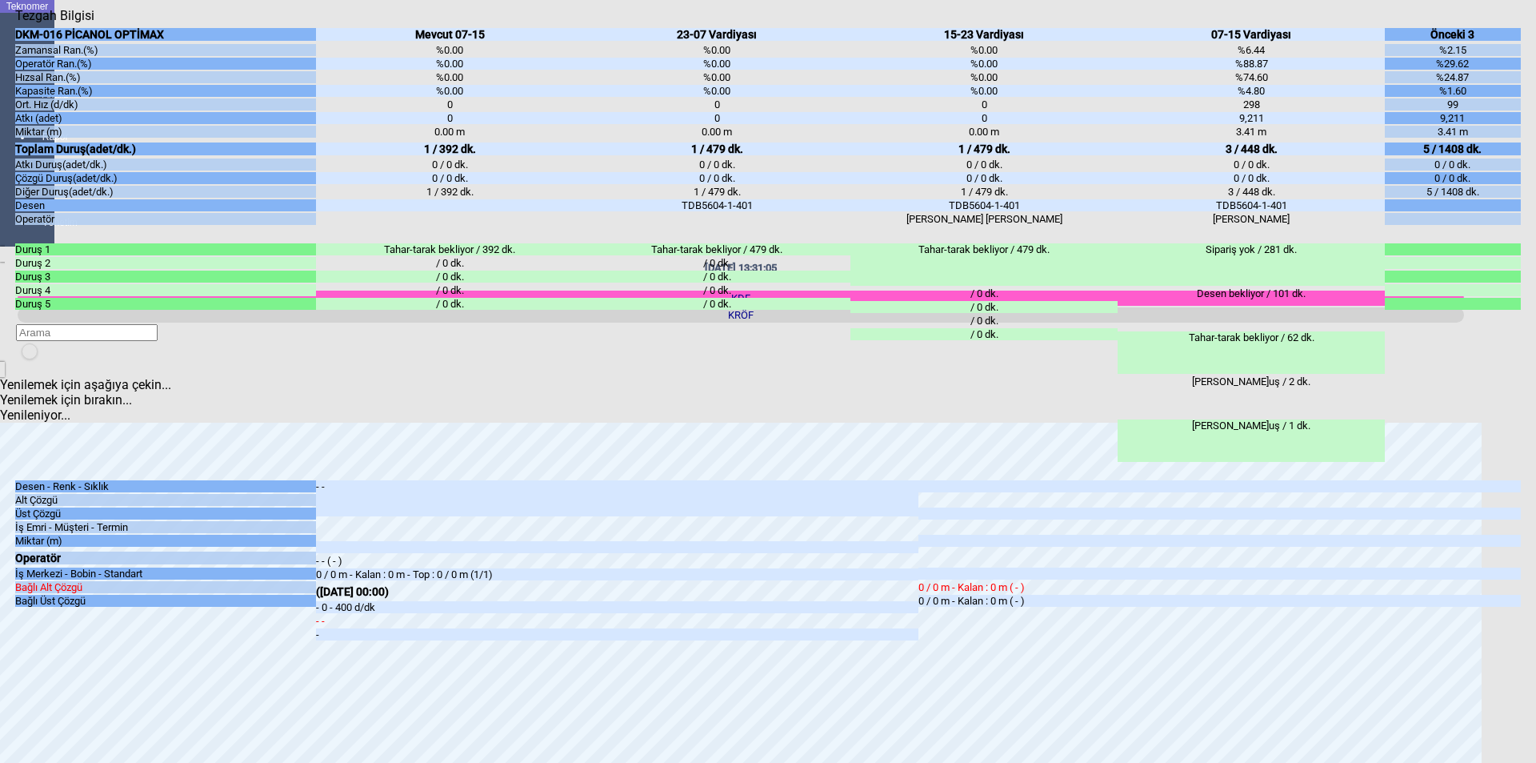
click at [15, 23] on icon "Kapat" at bounding box center [15, 23] width 0 height 0
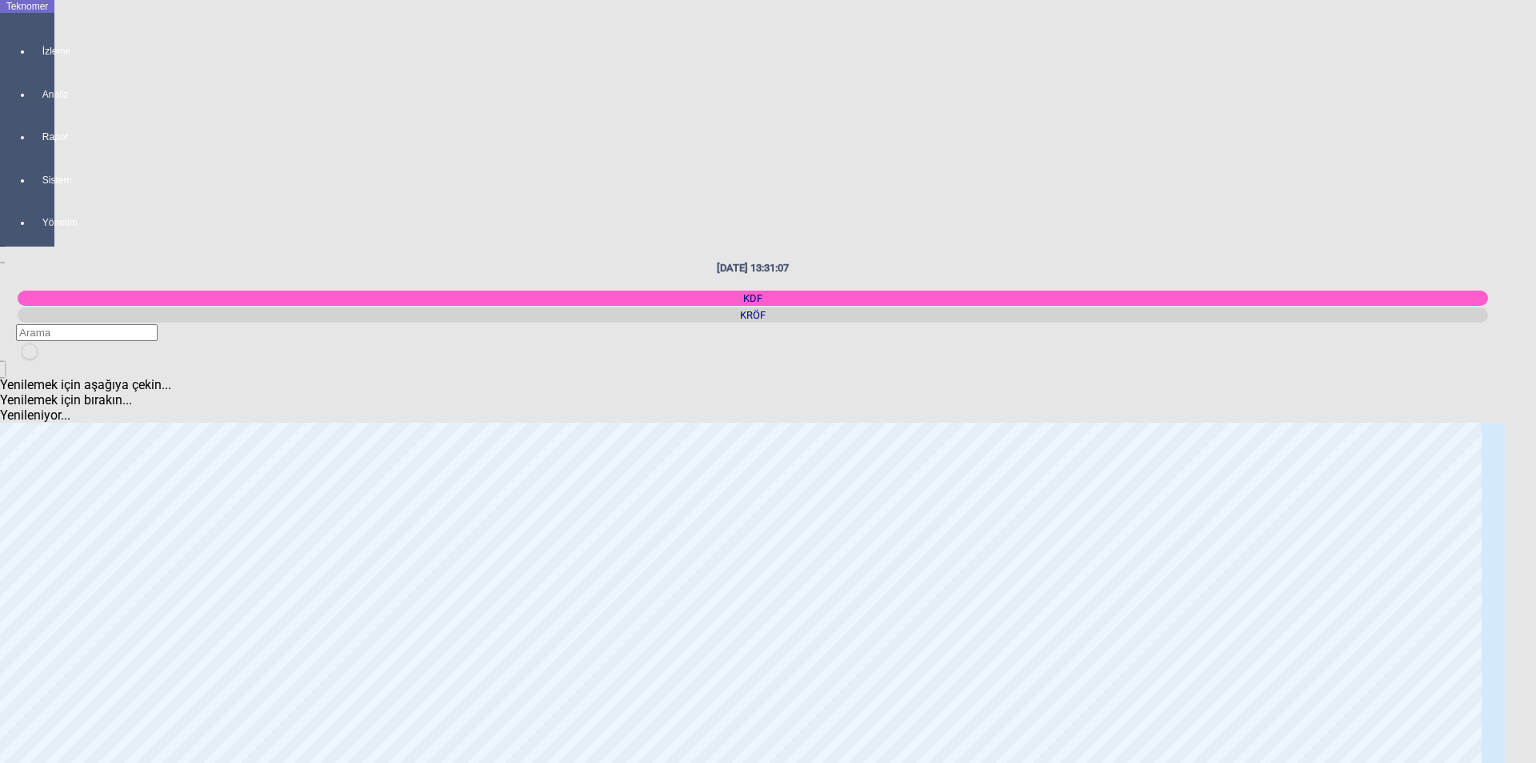
scroll to position [560, 0]
